Goal: Find specific page/section

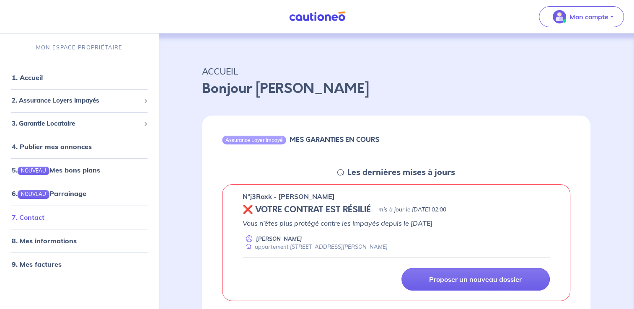
click at [42, 226] on li "7. Contact" at bounding box center [79, 217] width 152 height 23
click at [37, 221] on link "7. Contact" at bounding box center [28, 217] width 33 height 8
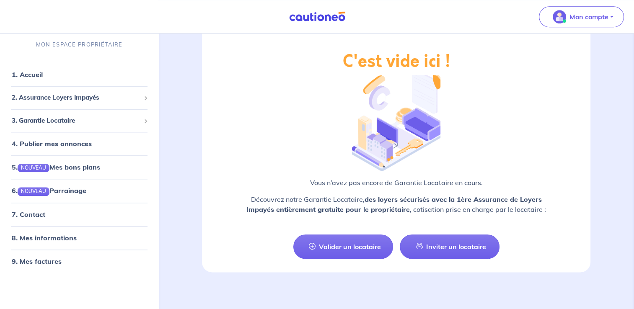
scroll to position [951, 0]
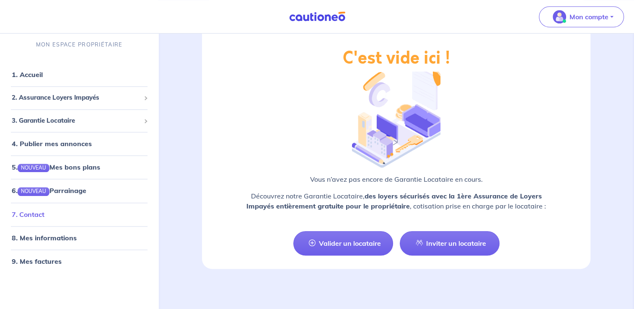
click at [32, 217] on link "7. Contact" at bounding box center [28, 215] width 33 height 8
